Goal: Complete application form

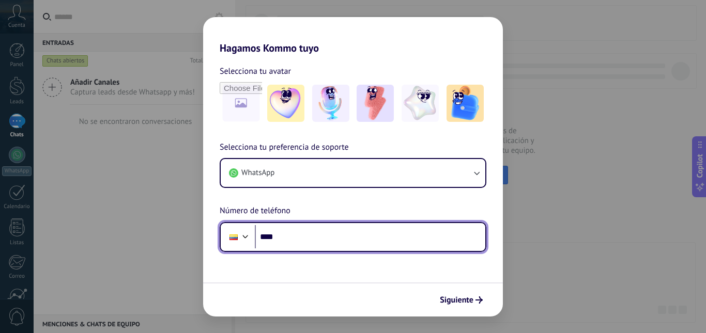
click at [425, 237] on input "****" at bounding box center [370, 237] width 230 height 24
click at [368, 244] on input "****" at bounding box center [370, 237] width 230 height 24
type input "**********"
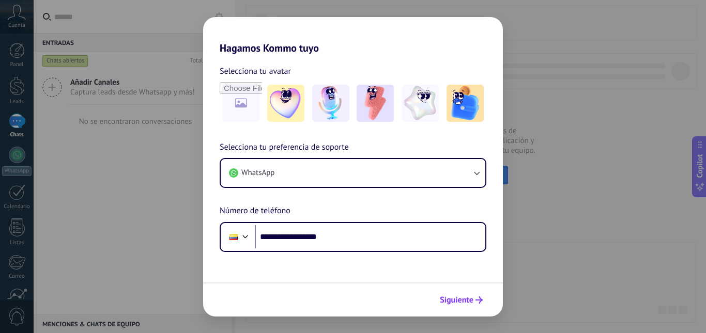
click at [471, 299] on span "Siguiente" at bounding box center [457, 300] width 34 height 7
